Goal: Browse casually: Explore the website without a specific task or goal

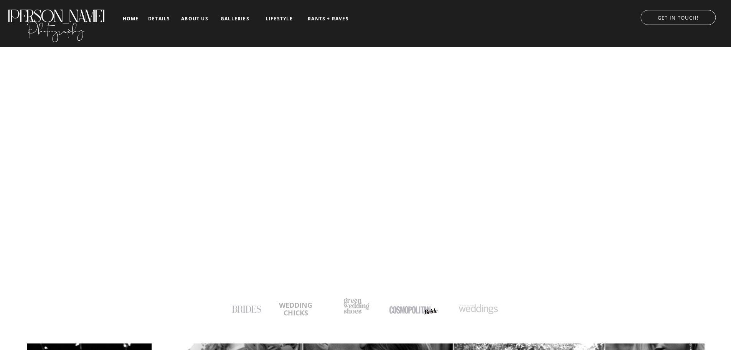
click at [241, 16] on nav "galleries" at bounding box center [235, 18] width 32 height 5
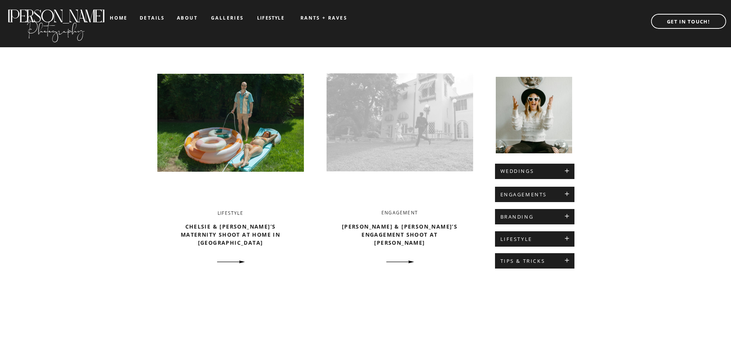
scroll to position [269, 0]
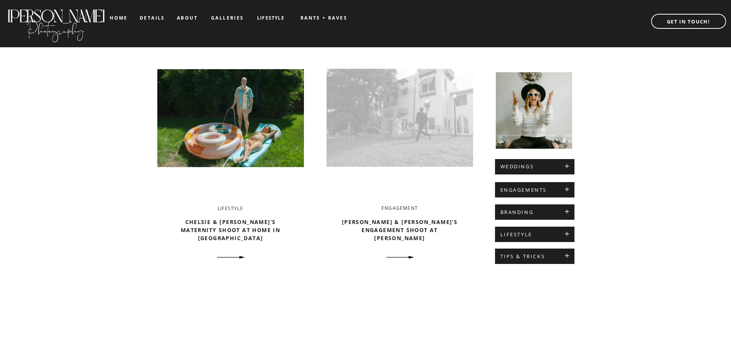
click at [412, 124] on img at bounding box center [400, 117] width 147 height 155
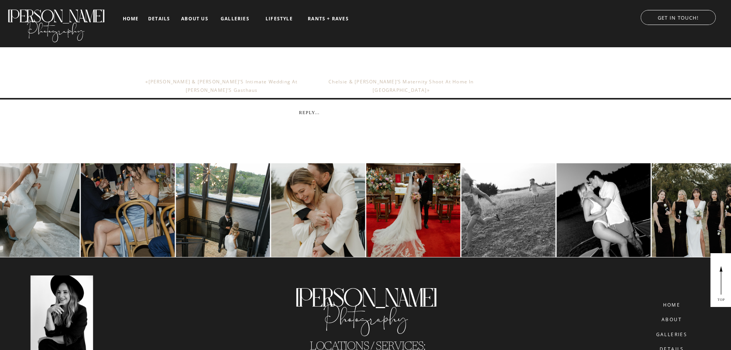
scroll to position [3839, 0]
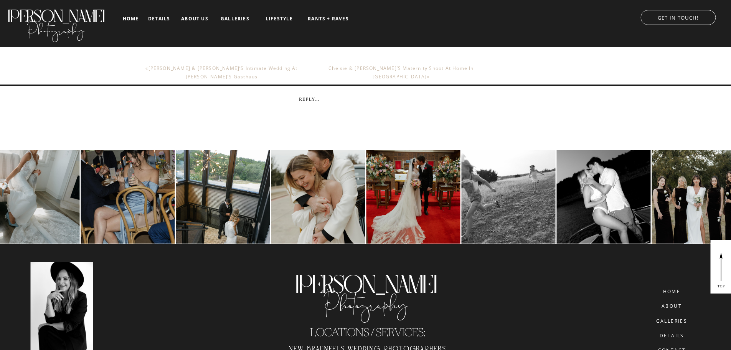
click at [247, 217] on img at bounding box center [223, 197] width 94 height 94
click at [125, 18] on nav "home" at bounding box center [131, 18] width 18 height 5
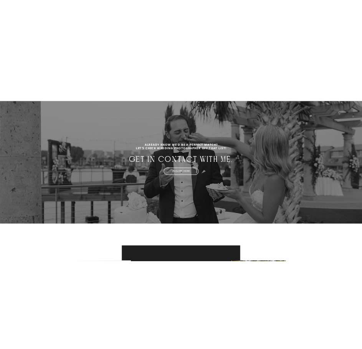
scroll to position [2457, 0]
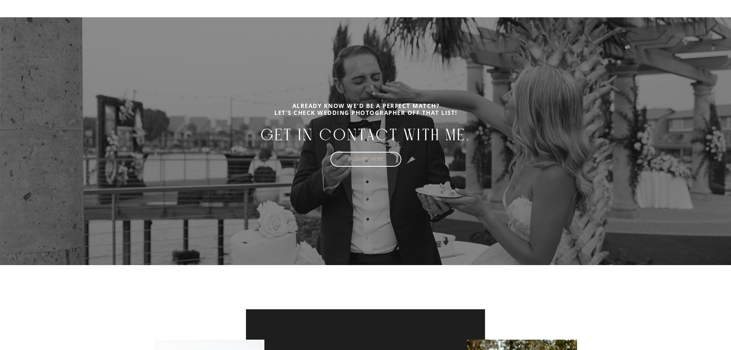
click at [355, 159] on nav "inquire HERE" at bounding box center [366, 159] width 60 height 6
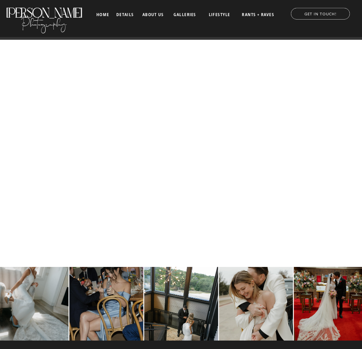
scroll to position [506, 0]
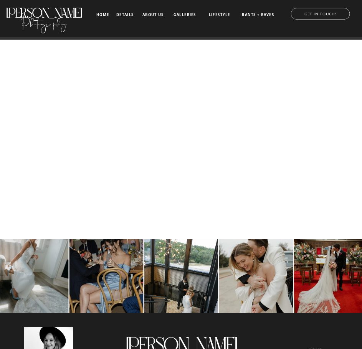
click at [185, 13] on nav "galleries" at bounding box center [184, 15] width 25 height 4
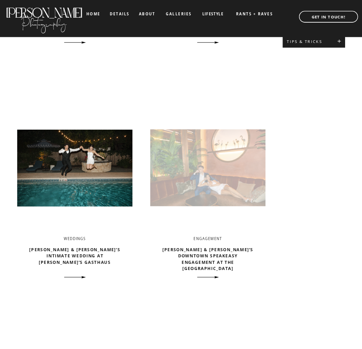
scroll to position [384, 0]
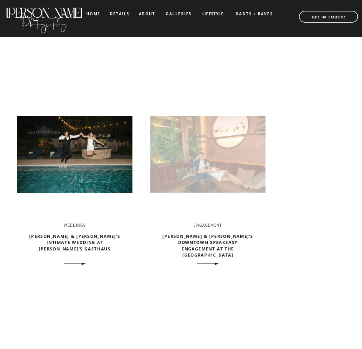
click at [247, 158] on img at bounding box center [207, 155] width 115 height 122
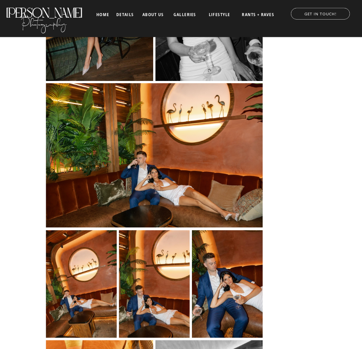
scroll to position [2994, 0]
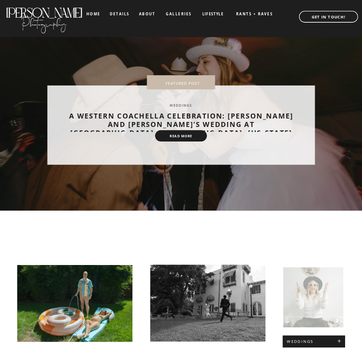
scroll to position [384, 0]
